Goal: Task Accomplishment & Management: Use online tool/utility

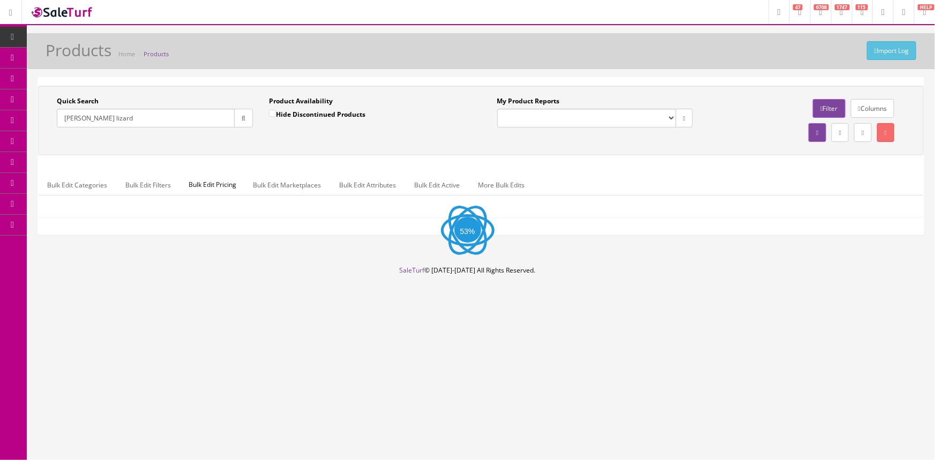
click at [141, 118] on input "[PERSON_NAME] lizard" at bounding box center [146, 118] width 178 height 19
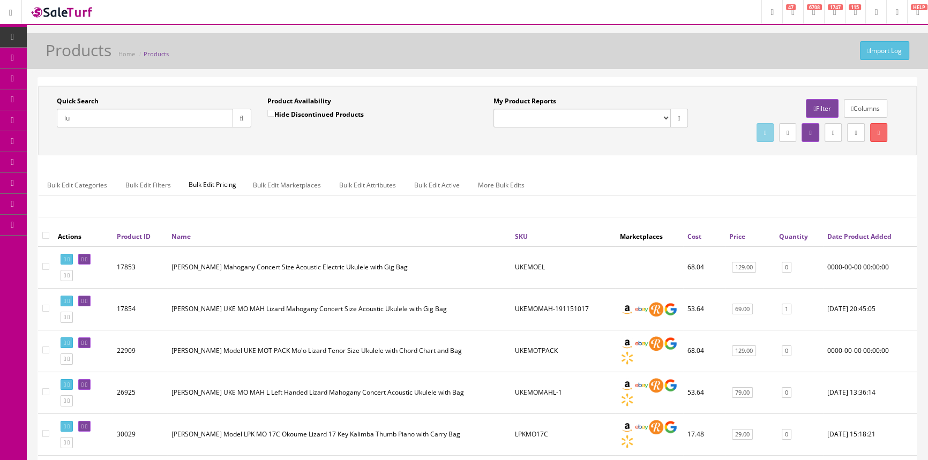
type input "l"
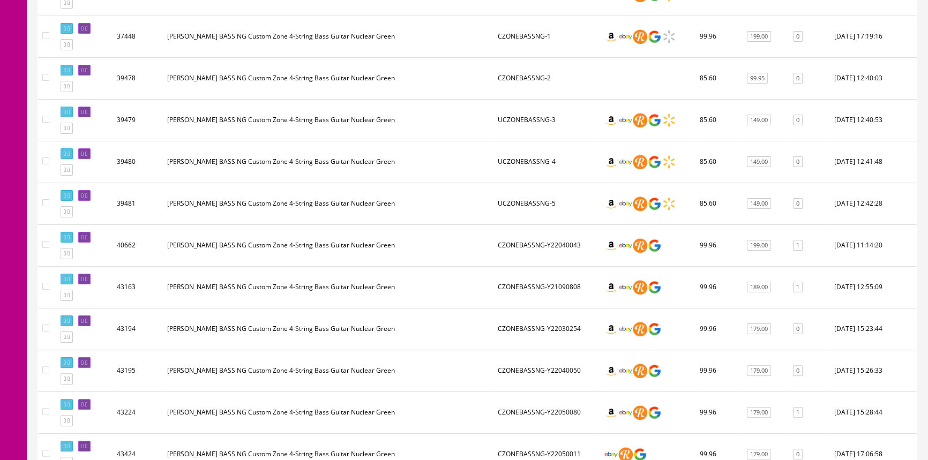
scroll to position [422, 0]
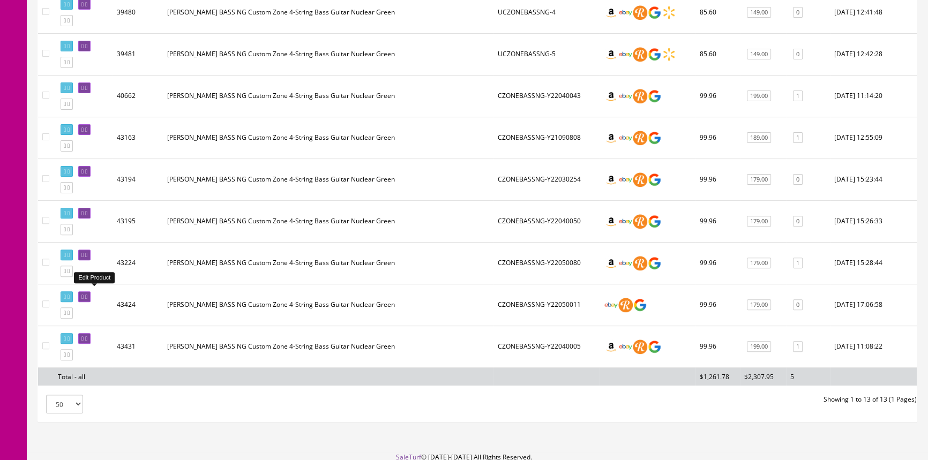
type input "czonebassng"
click at [87, 294] on icon at bounding box center [86, 297] width 2 height 6
click at [91, 297] on link at bounding box center [84, 296] width 12 height 11
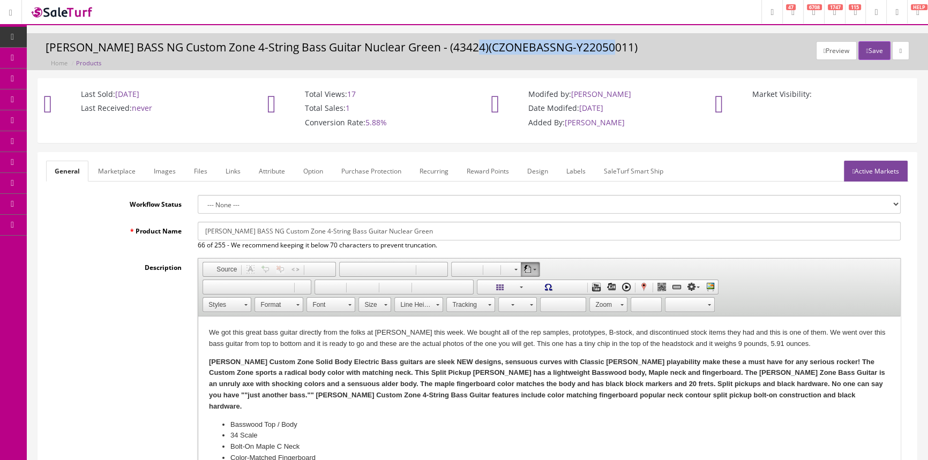
drag, startPoint x: 471, startPoint y: 48, endPoint x: 611, endPoint y: 49, distance: 139.3
click at [611, 49] on h3 "Dean CZONE BASS NG Custom Zone 4-String Bass Guitar Nuclear Green - (43424)(CZO…" at bounding box center [477, 47] width 863 height 12
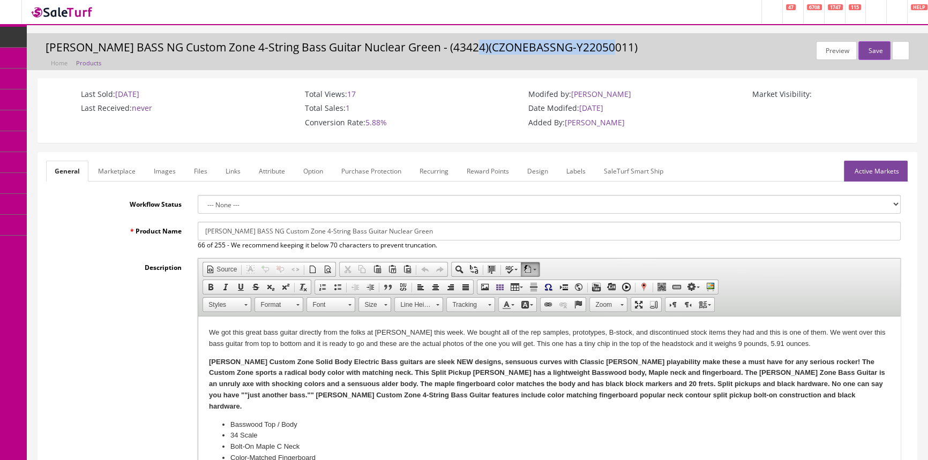
copy h3 "CZONEBASSNG-Y22050011"
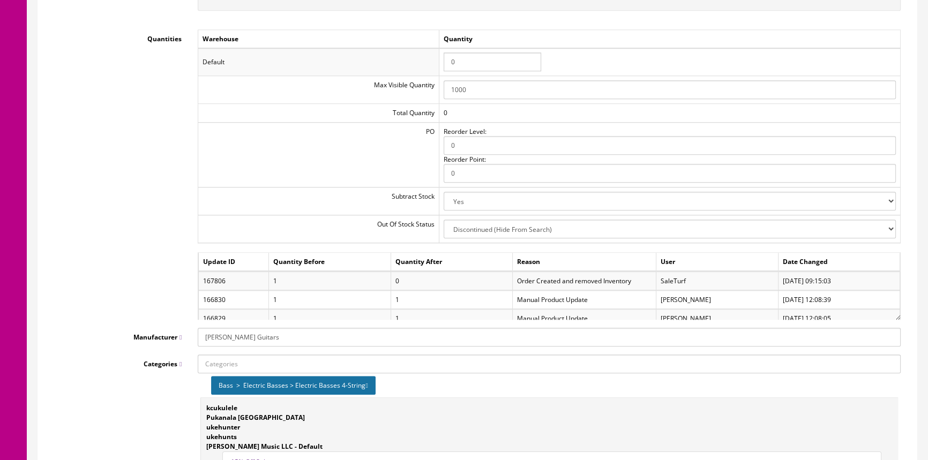
scroll to position [1168, 0]
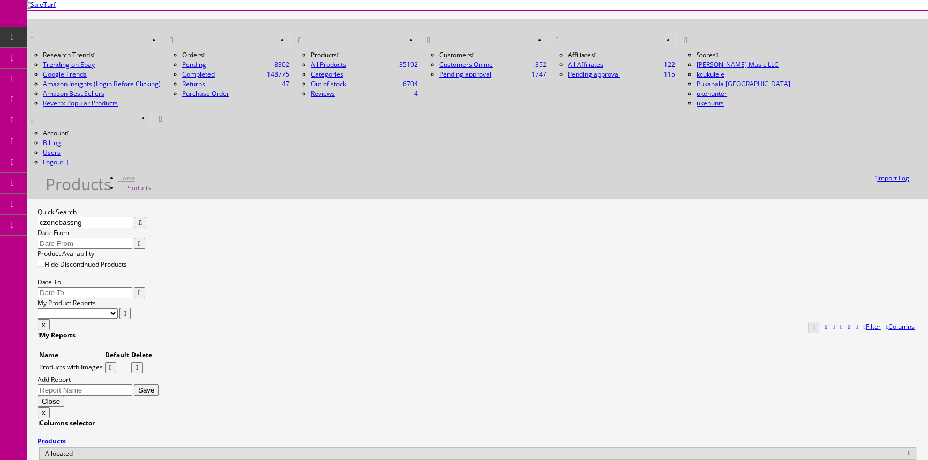
click at [132, 217] on input "czonebassng" at bounding box center [84, 222] width 95 height 11
type input "c"
click at [132, 217] on input "40518" at bounding box center [84, 222] width 95 height 11
type input "4"
drag, startPoint x: 109, startPoint y: 117, endPoint x: 49, endPoint y: 120, distance: 59.5
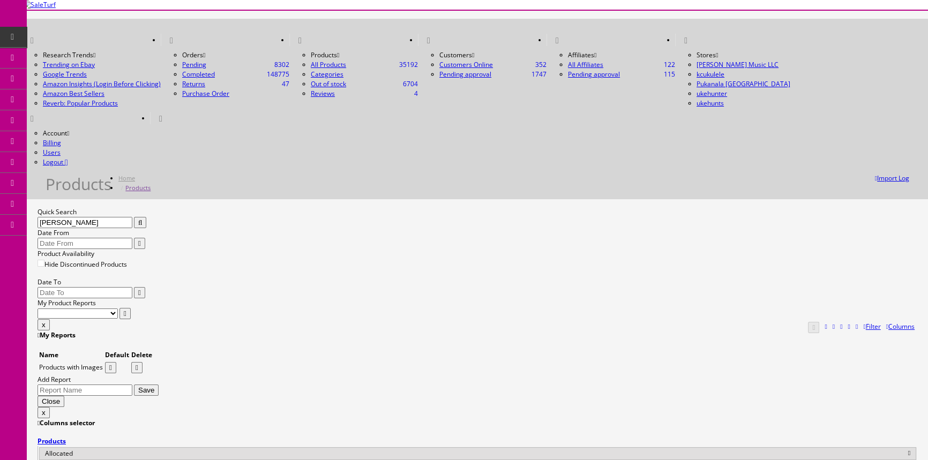
click at [49, 207] on div "Quick Search rhodes Date From" at bounding box center [477, 228] width 880 height 42
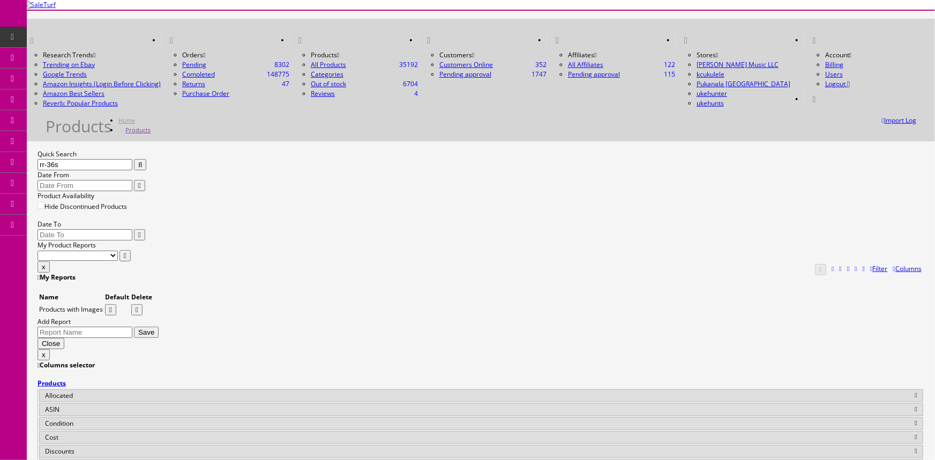
drag, startPoint x: 525, startPoint y: 267, endPoint x: 555, endPoint y: 264, distance: 30.1
copy td "RR-36S-VS"
click at [129, 159] on input "rr-36s" at bounding box center [84, 164] width 95 height 11
type input "r"
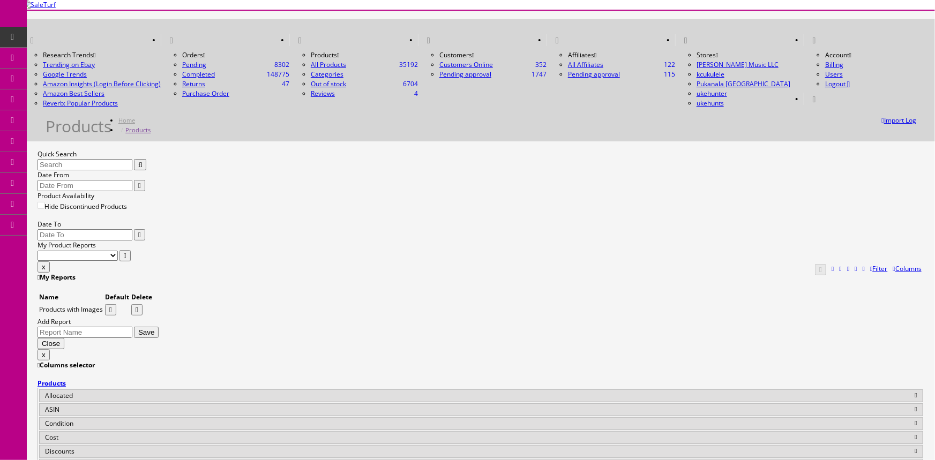
paste input "2716023503-CAXR2411323"
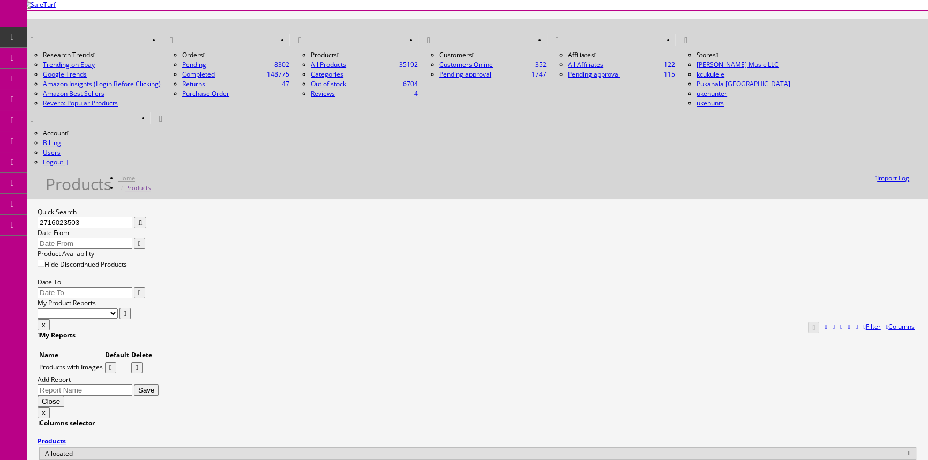
drag, startPoint x: 116, startPoint y: 118, endPoint x: 41, endPoint y: 126, distance: 75.4
type input "henoaspr"
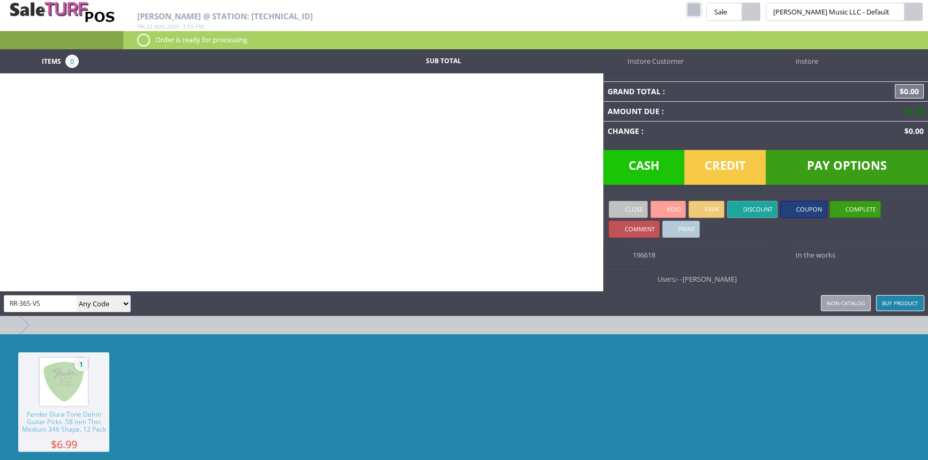
type input "RR-36S-VS"
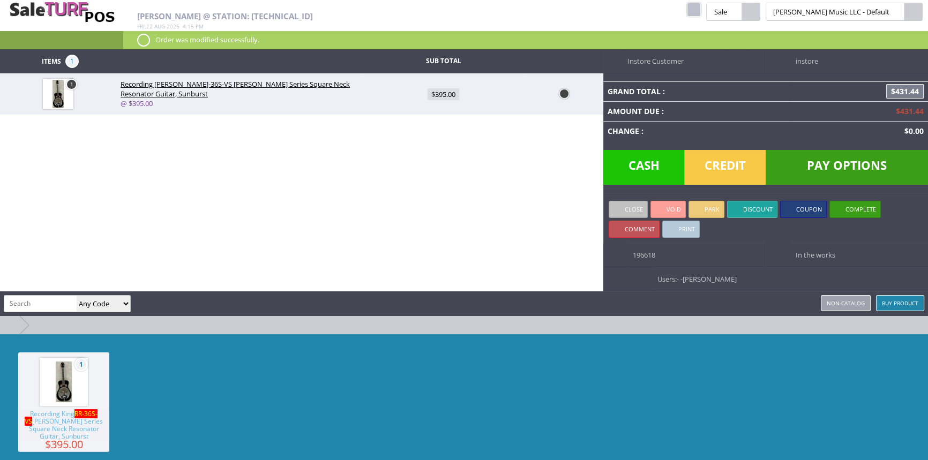
click at [565, 94] on link at bounding box center [564, 93] width 11 height 11
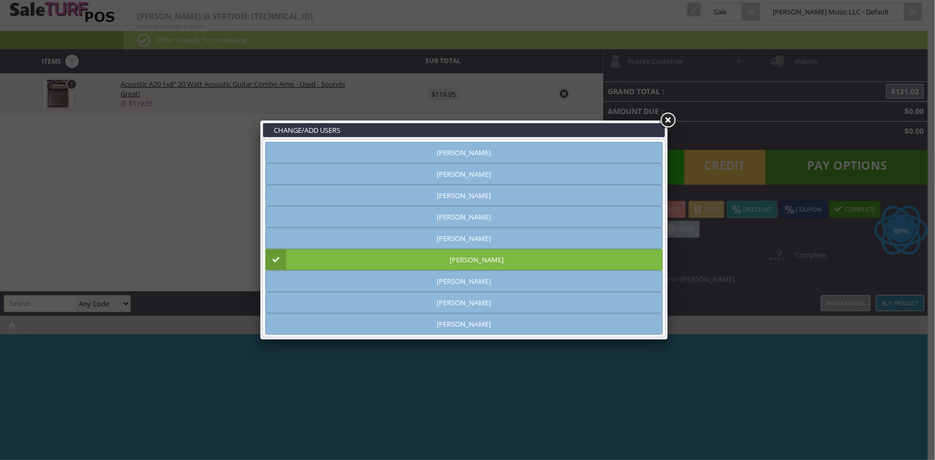
click at [476, 264] on link "[PERSON_NAME]" at bounding box center [463, 259] width 397 height 21
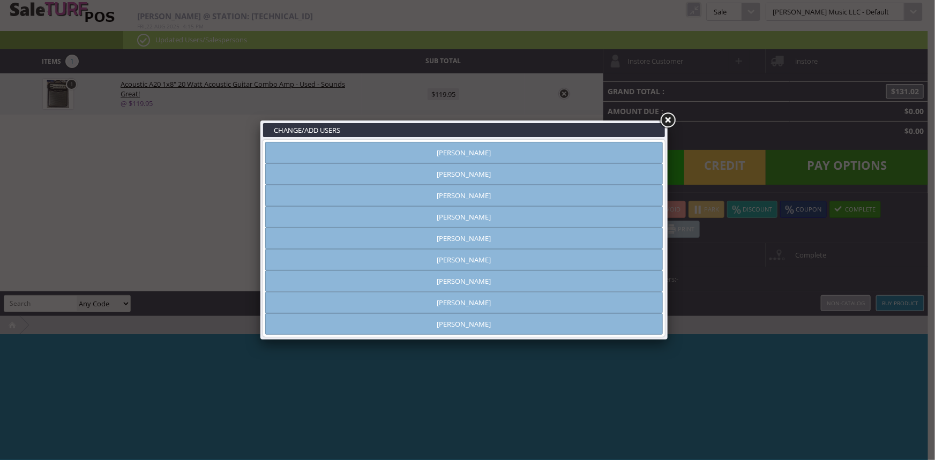
click at [404, 259] on link "[PERSON_NAME]" at bounding box center [463, 259] width 397 height 21
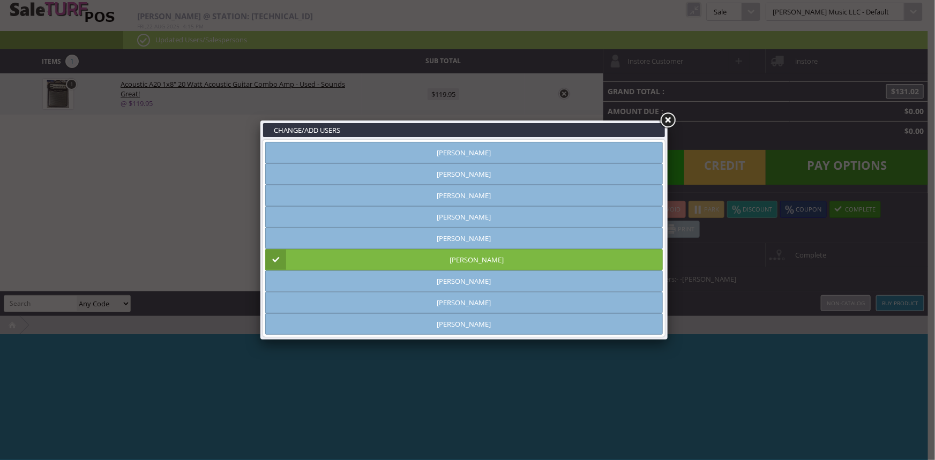
click at [671, 114] on link at bounding box center [667, 120] width 19 height 19
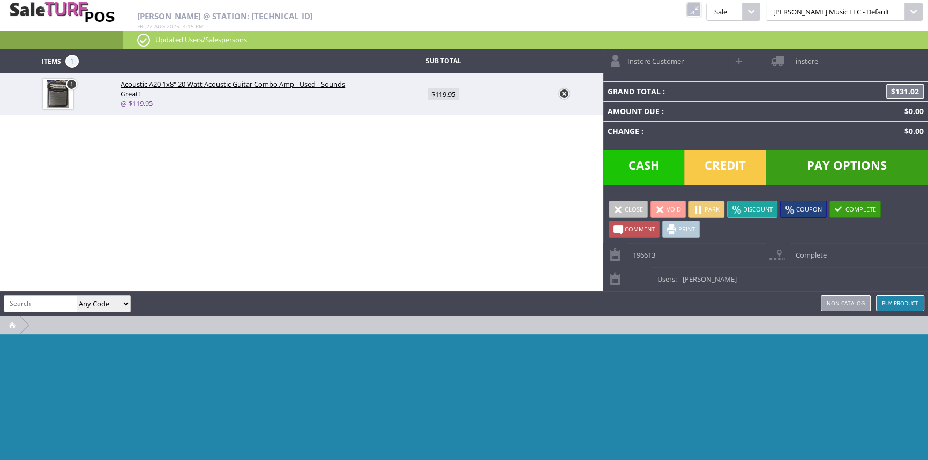
click at [566, 95] on link at bounding box center [564, 93] width 11 height 11
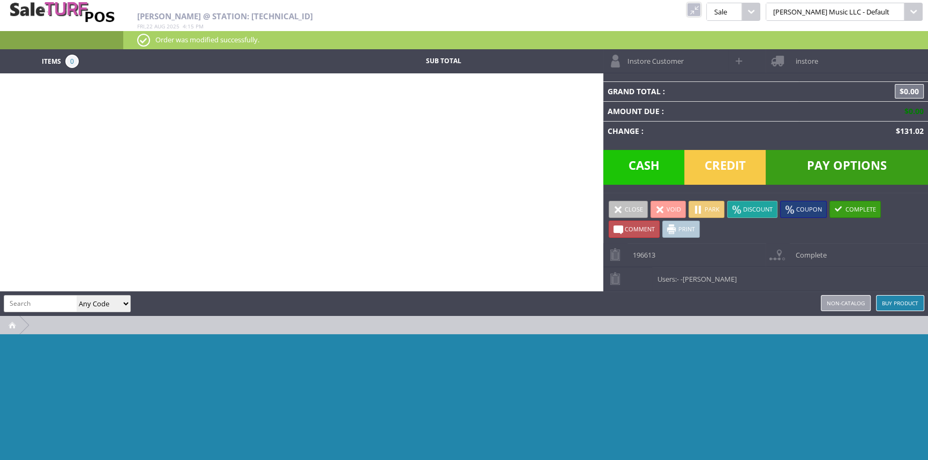
click at [60, 305] on input "search" at bounding box center [40, 304] width 72 height 16
type input "amahi"
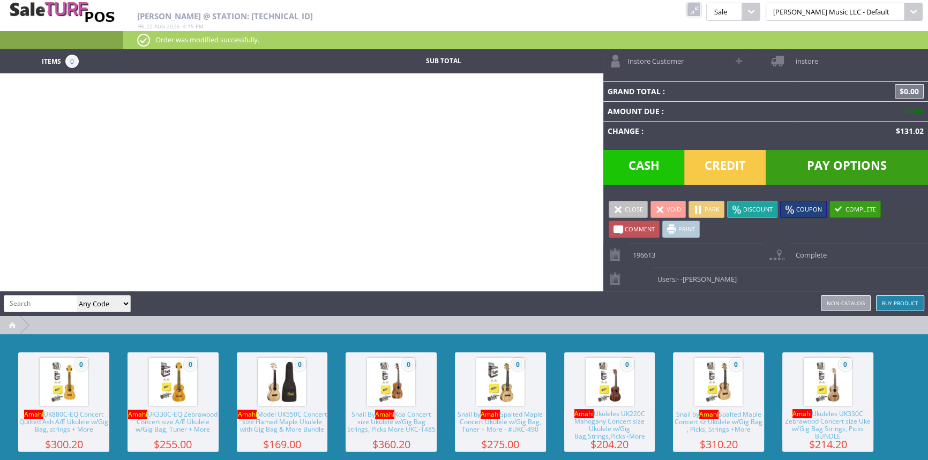
click at [39, 306] on input "search" at bounding box center [40, 304] width 72 height 16
type input "amahi"
click at [54, 300] on input "search" at bounding box center [40, 304] width 72 height 16
click at [47, 302] on input "search" at bounding box center [40, 304] width 72 height 16
click at [48, 298] on input "search" at bounding box center [40, 304] width 72 height 16
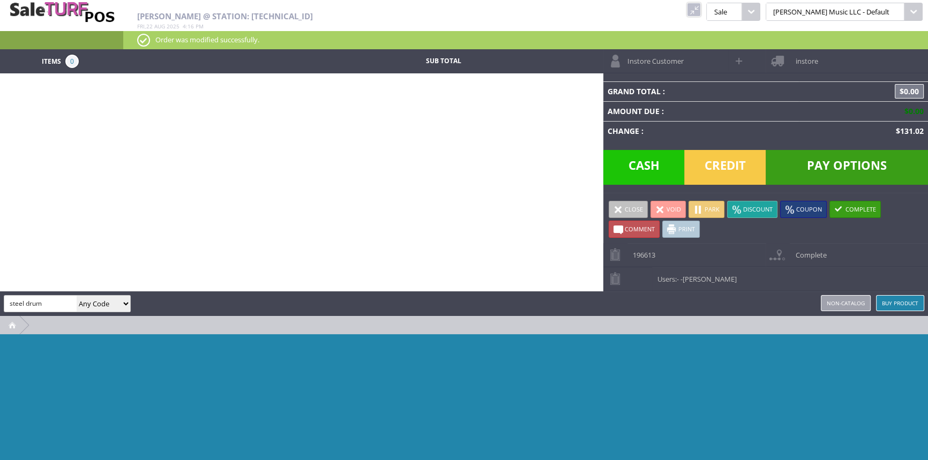
type input "steel drum"
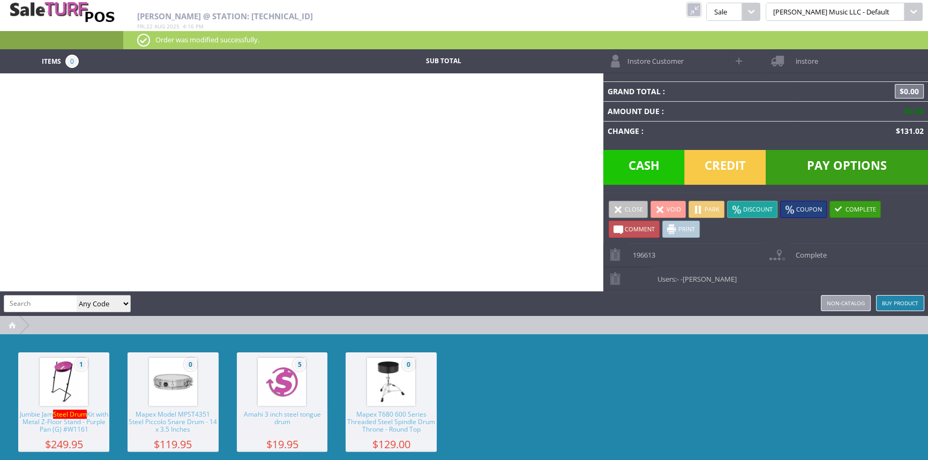
click at [302, 416] on span "Amahi 3 inch steel tongue drum" at bounding box center [282, 425] width 91 height 29
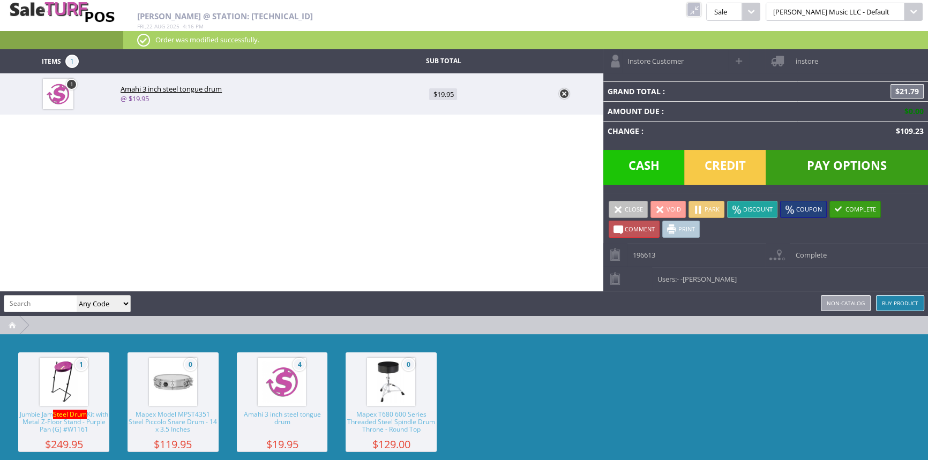
click at [49, 304] on input "search" at bounding box center [40, 304] width 72 height 16
click at [711, 162] on span "Credit" at bounding box center [724, 167] width 81 height 35
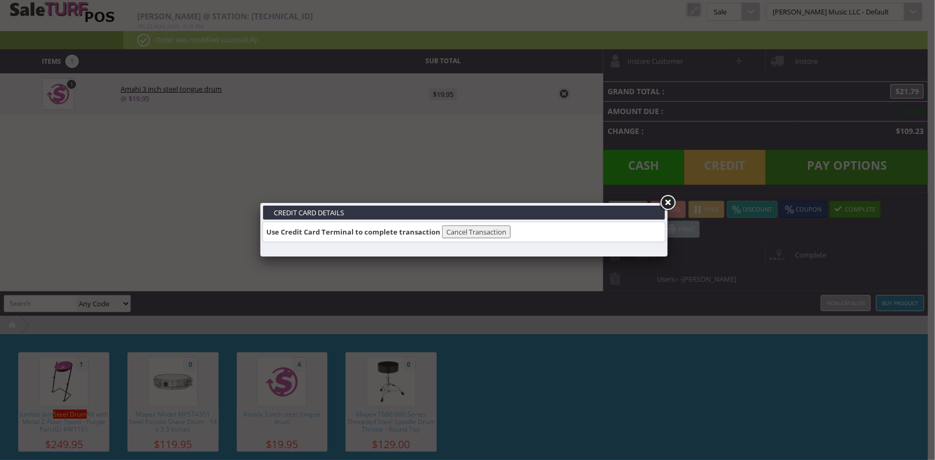
click at [667, 206] on link at bounding box center [667, 202] width 19 height 19
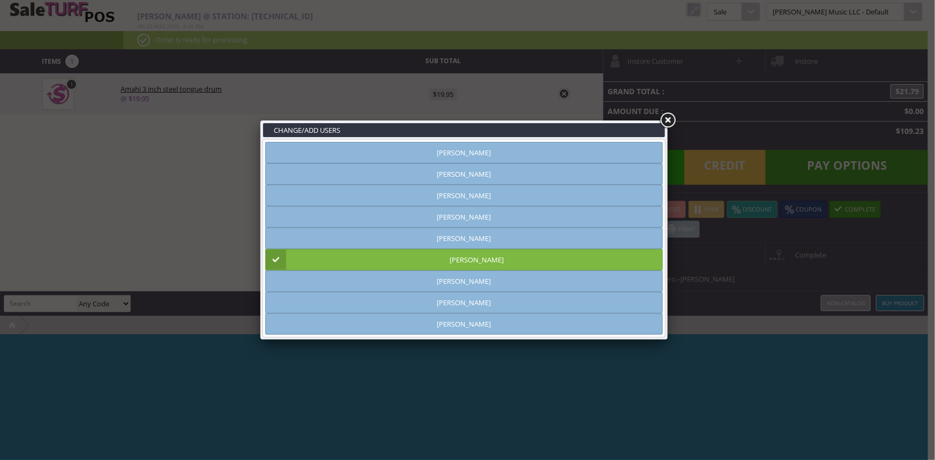
type input "amber helgren"
click at [415, 269] on link "Julie Williams" at bounding box center [463, 259] width 397 height 21
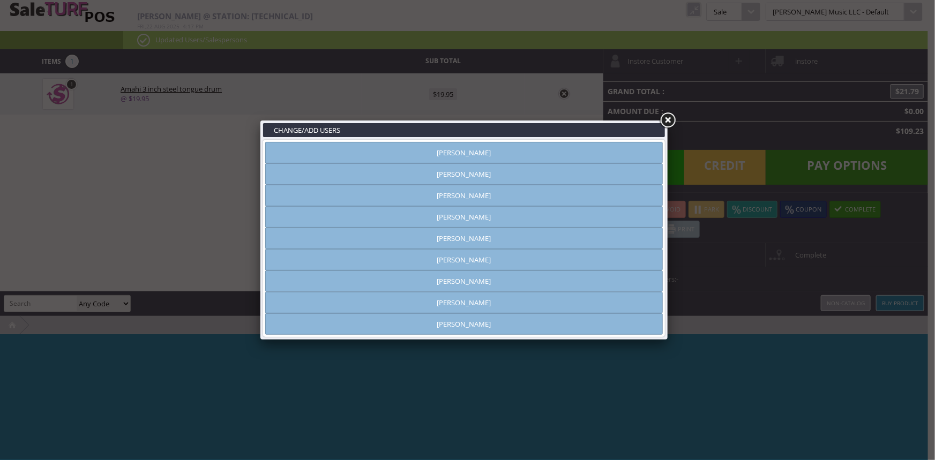
click at [663, 123] on link at bounding box center [667, 120] width 19 height 19
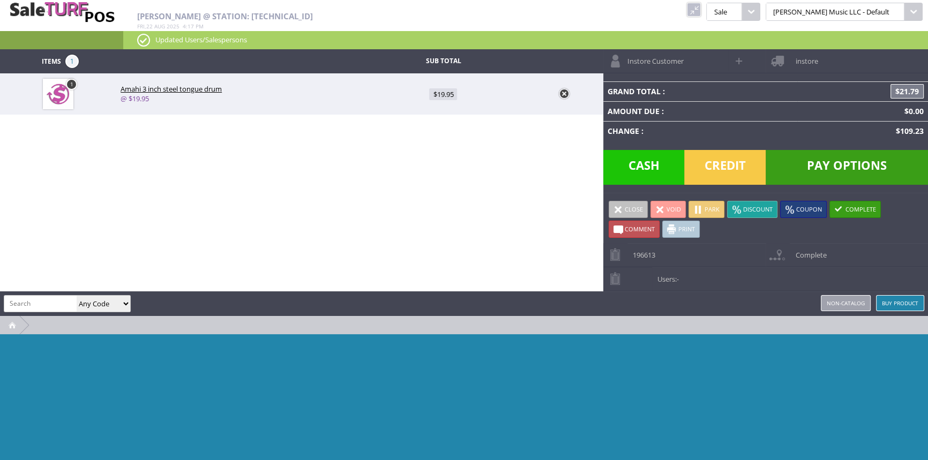
click at [562, 92] on link at bounding box center [564, 93] width 11 height 11
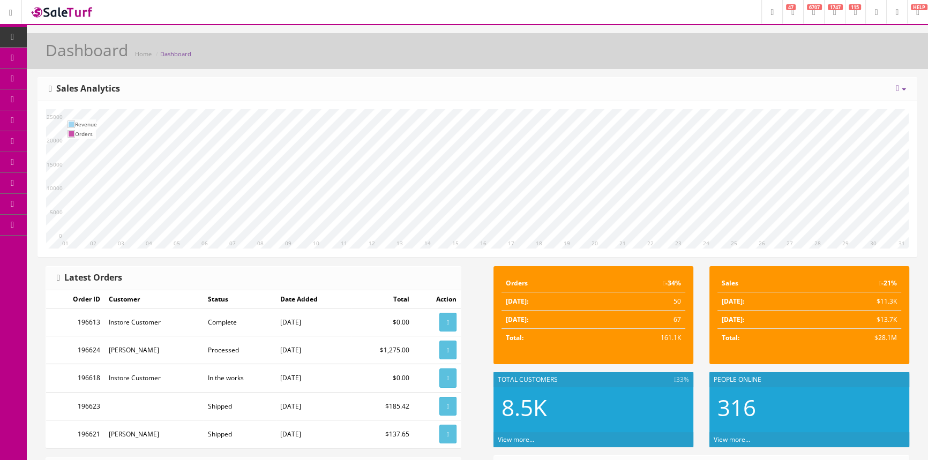
click at [101, 93] on link "POS Console" at bounding box center [83, 99] width 112 height 21
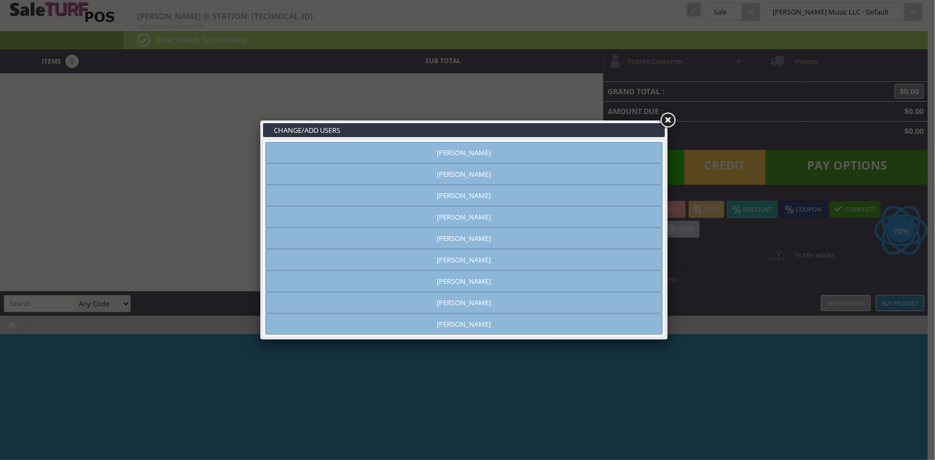
type input "[PERSON_NAME]"
click at [421, 260] on link "Julie Williams" at bounding box center [463, 259] width 397 height 21
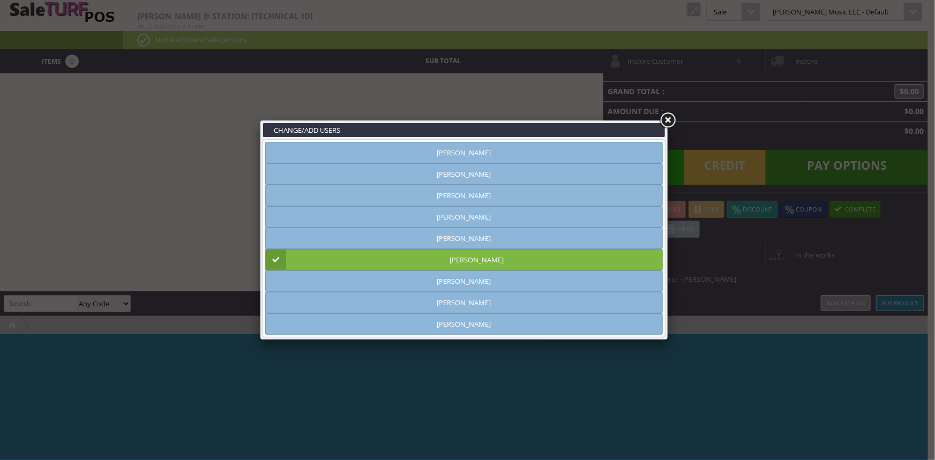
click at [671, 117] on link at bounding box center [667, 120] width 19 height 19
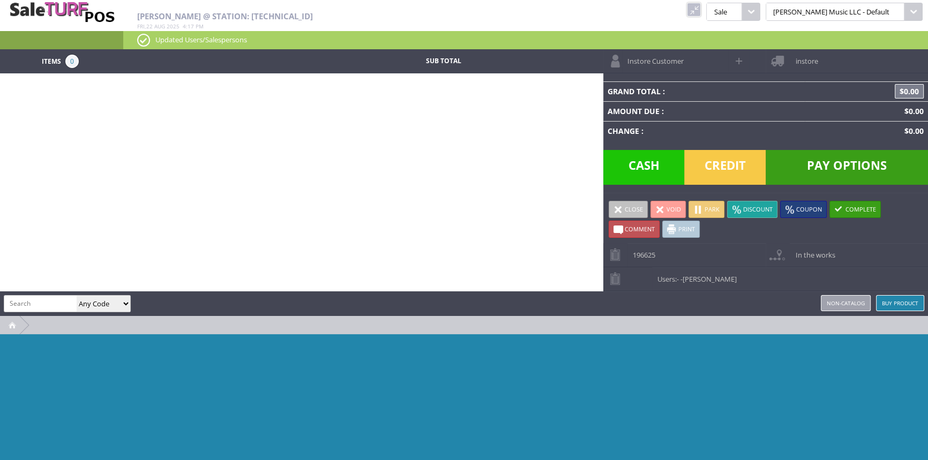
click at [29, 300] on input "search" at bounding box center [40, 304] width 72 height 16
type input "steel"
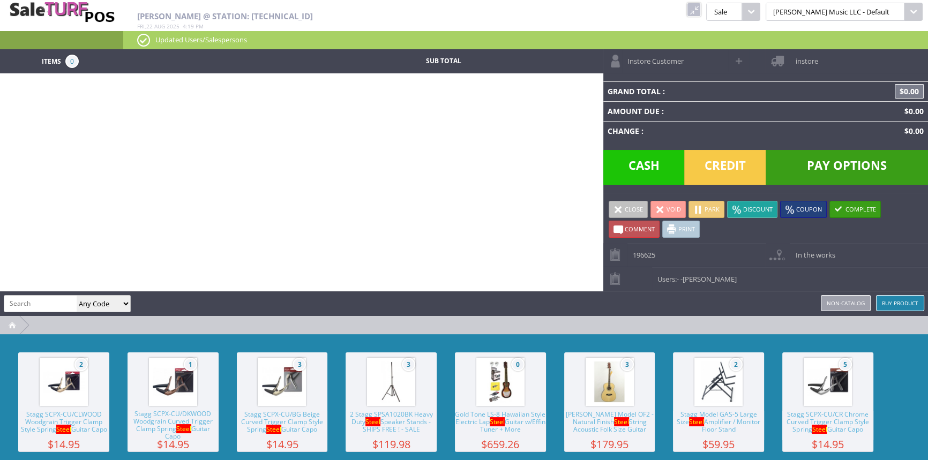
click at [26, 302] on input "search" at bounding box center [40, 304] width 72 height 16
paste input "37918"
click at [64, 303] on input "37918" at bounding box center [40, 304] width 72 height 16
type input "3"
click at [22, 301] on input "search" at bounding box center [40, 304] width 72 height 16
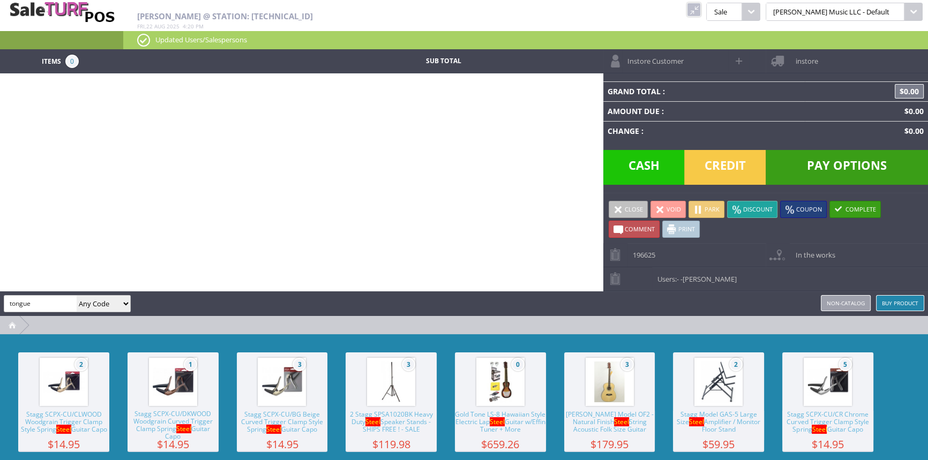
click at [34, 299] on input "tongue" at bounding box center [40, 304] width 72 height 16
paste input "KLG3-TongueDrum"
type input "KLG3-TongueDrum"
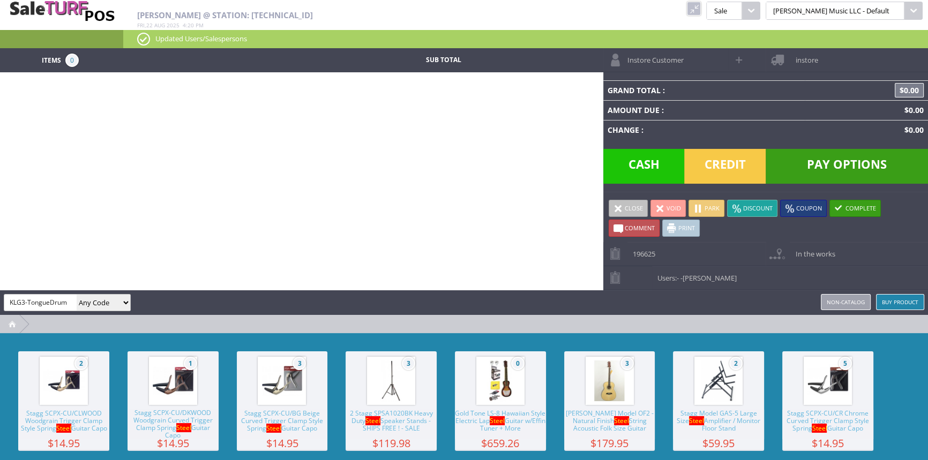
scroll to position [1, 0]
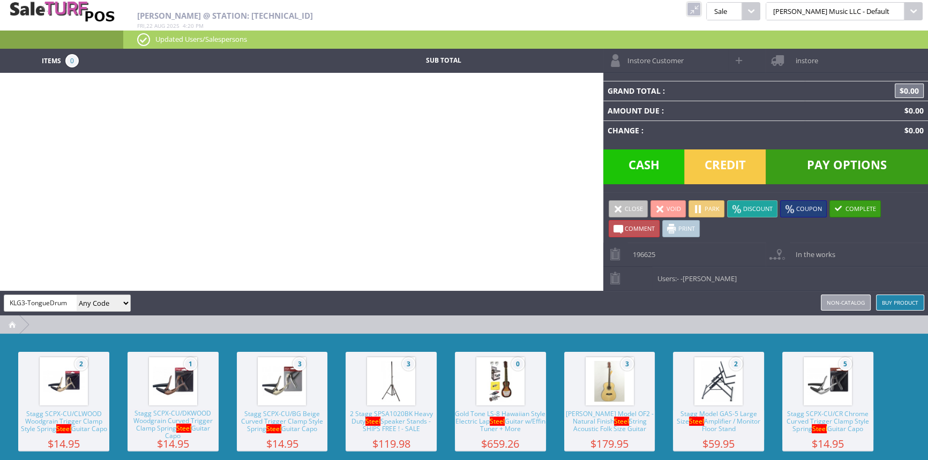
click at [73, 302] on input "KLG3-TongueDrum" at bounding box center [40, 303] width 72 height 16
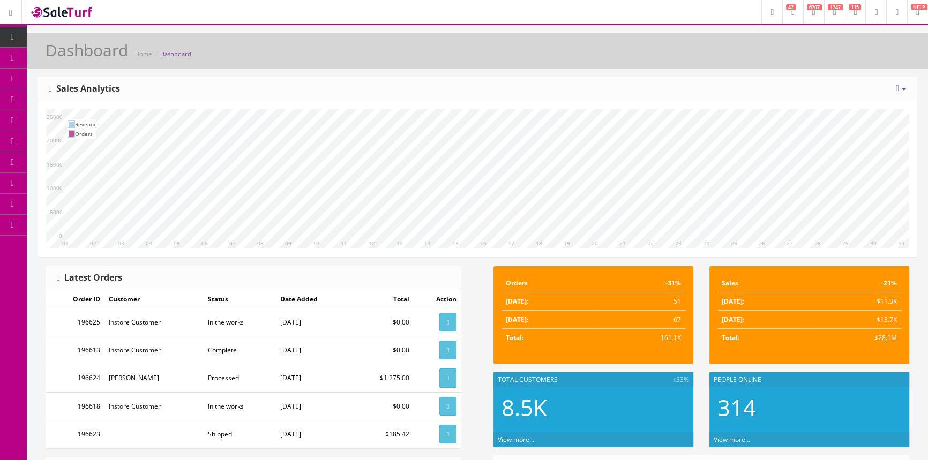
click at [62, 57] on icon at bounding box center [56, 57] width 11 height 9
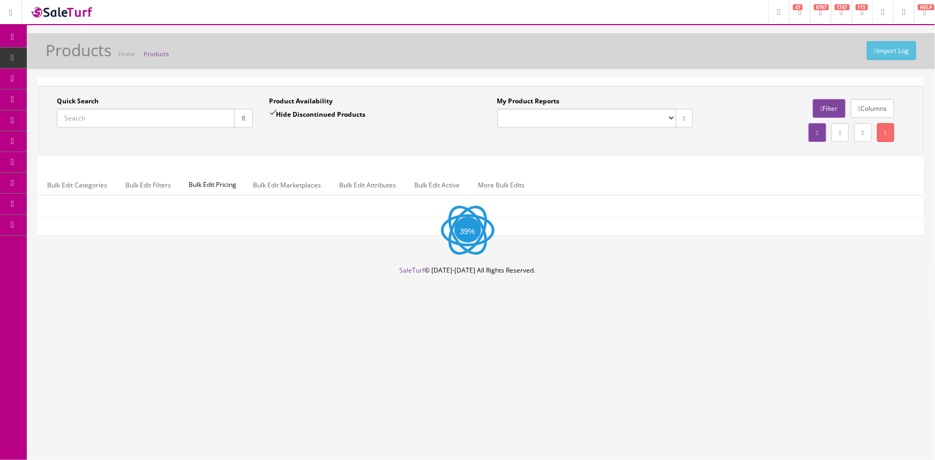
click at [136, 117] on input "Quick Search" at bounding box center [146, 118] width 178 height 19
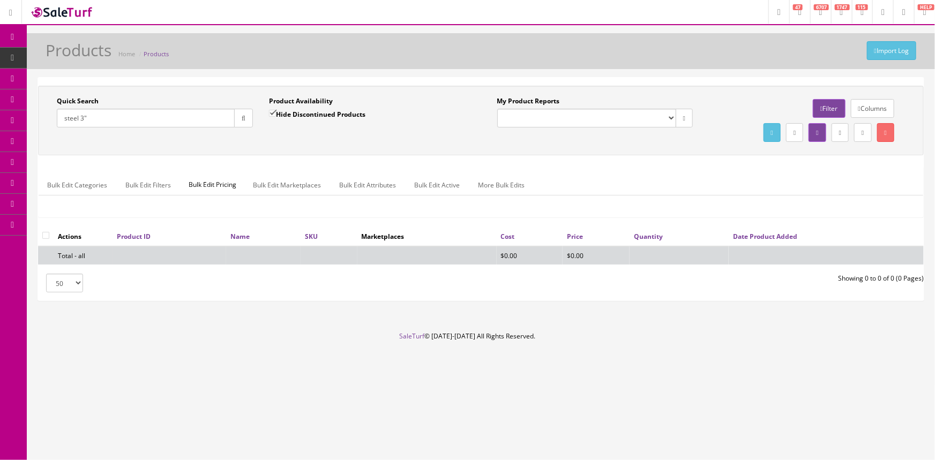
type input "steel 3""
click at [272, 111] on input "Hide Discontinued Products" at bounding box center [272, 113] width 7 height 7
checkbox input "false"
click at [89, 117] on input "steel 3"" at bounding box center [146, 118] width 178 height 19
type input "s"
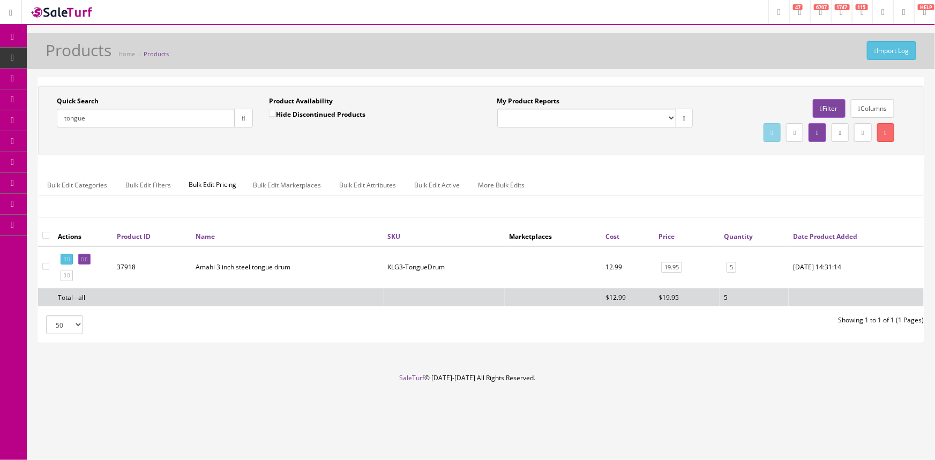
type input "tongue"
drag, startPoint x: 138, startPoint y: 268, endPoint x: 117, endPoint y: 267, distance: 20.4
click at [117, 267] on td "37918" at bounding box center [151, 267] width 79 height 42
copy td "37918"
drag, startPoint x: 385, startPoint y: 267, endPoint x: 446, endPoint y: 270, distance: 61.1
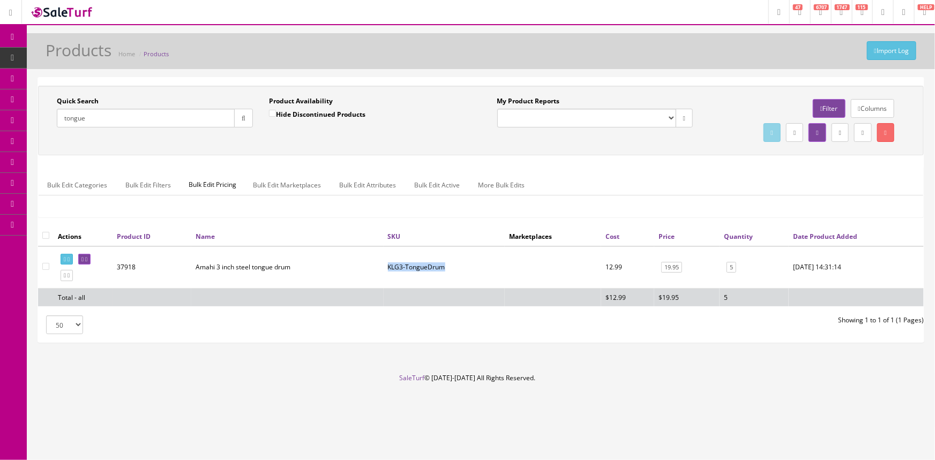
click at [446, 270] on td "KLG3-TongueDrum" at bounding box center [445, 267] width 122 height 42
copy td "KLG3-TongueDrum"
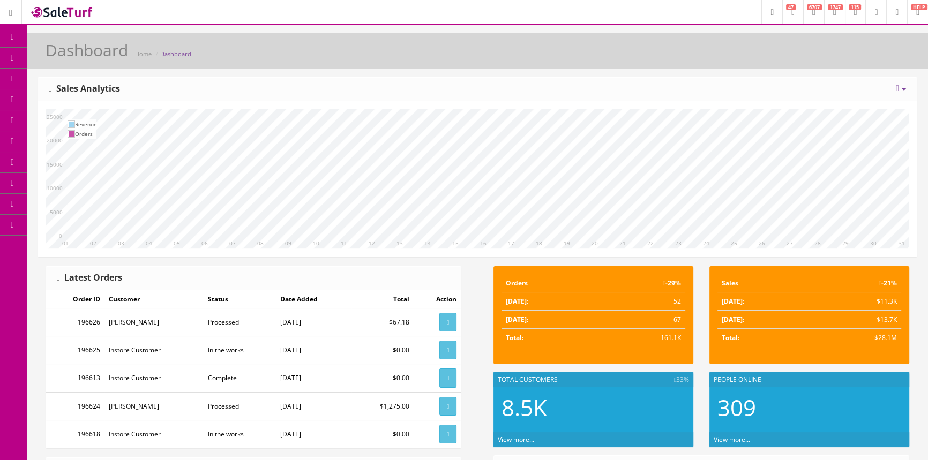
click at [92, 103] on span "POS Console" at bounding box center [83, 99] width 38 height 9
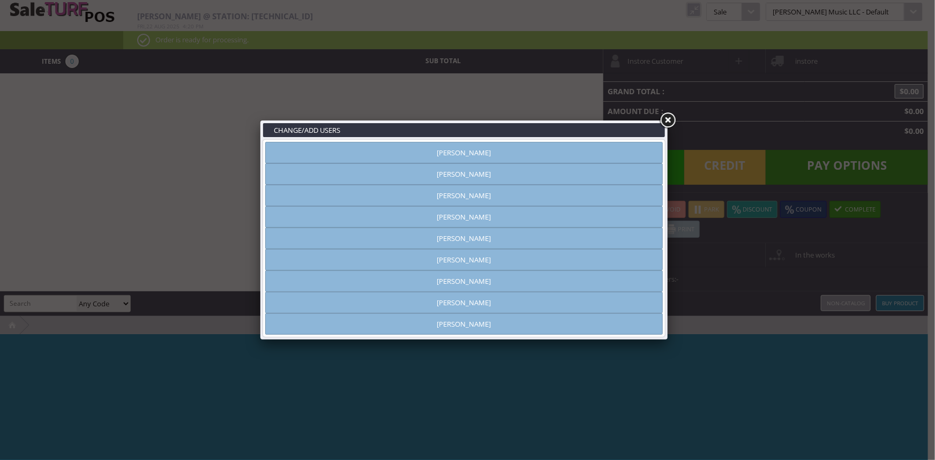
type input "[PERSON_NAME]"
click at [452, 264] on link "[PERSON_NAME]" at bounding box center [463, 259] width 397 height 21
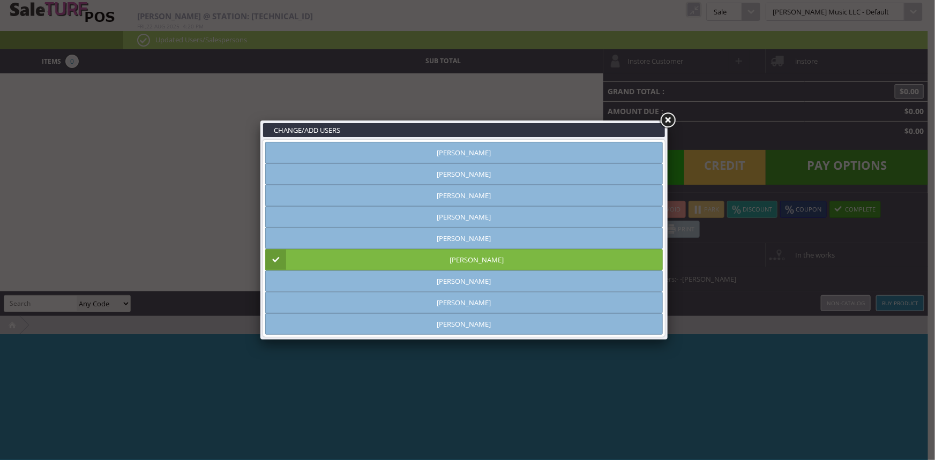
click at [667, 117] on link at bounding box center [667, 120] width 19 height 19
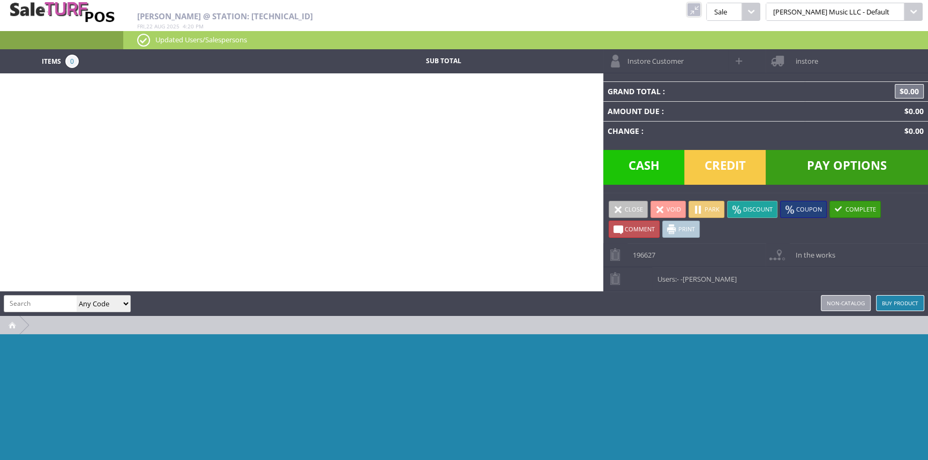
paste input "KLG3-TongueDrum"
type input "KLG3-TongueDrum"
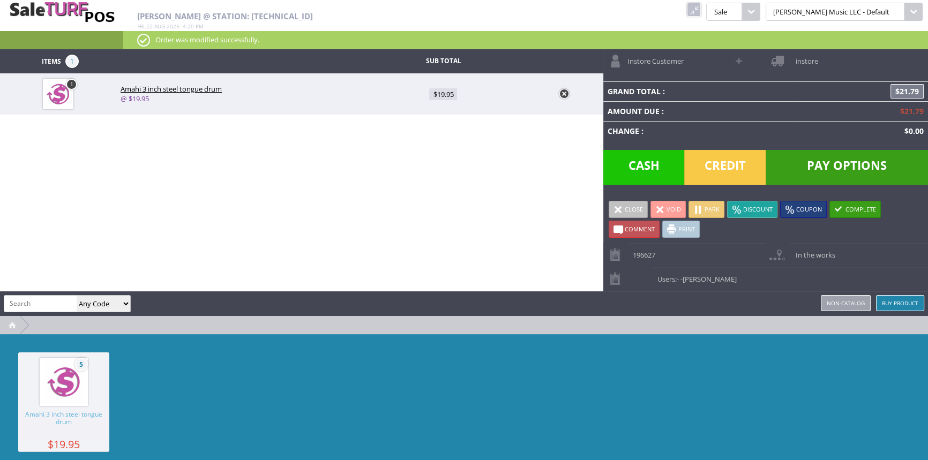
click at [731, 170] on span "Credit" at bounding box center [724, 167] width 81 height 35
